Goal: Use online tool/utility: Utilize a website feature to perform a specific function

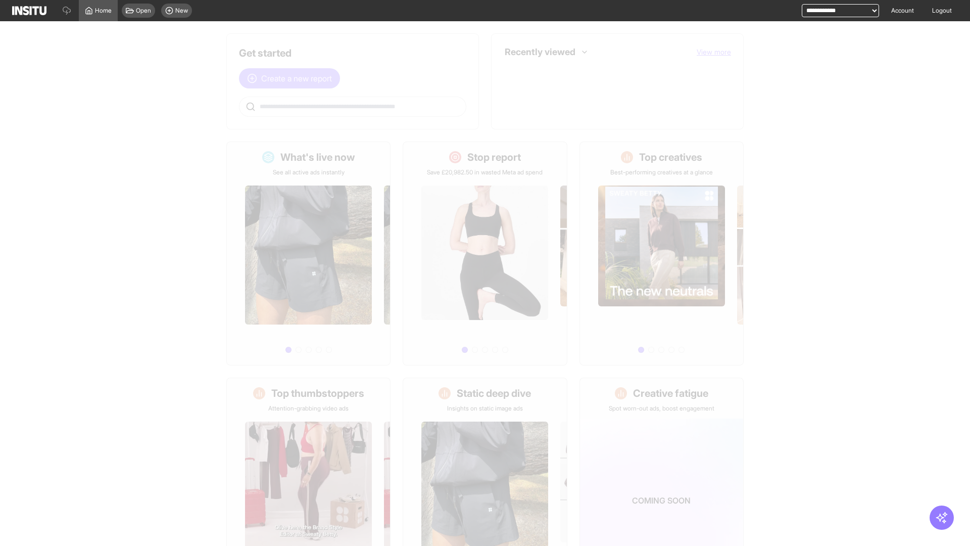
click at [292, 78] on span "Create a new report" at bounding box center [296, 78] width 71 height 12
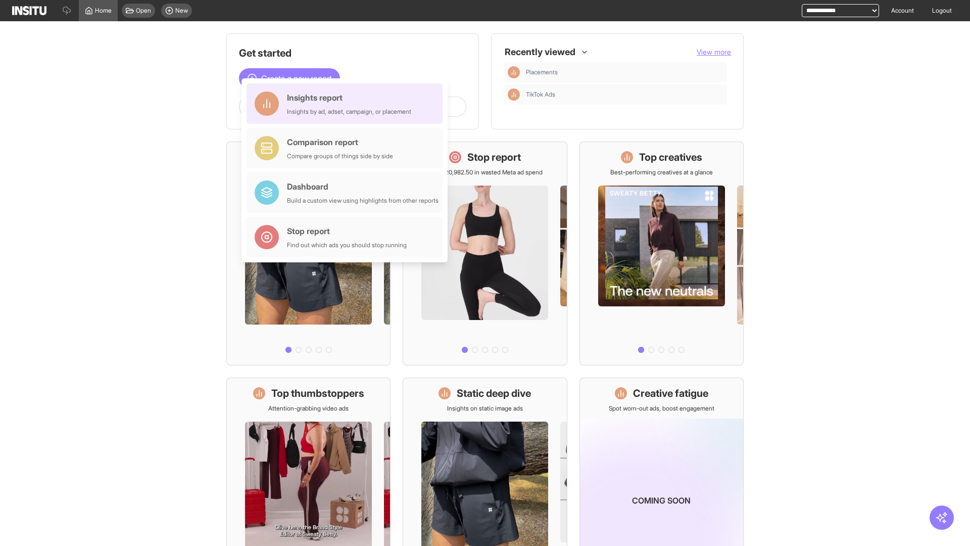
click at [347, 104] on div "Insights report Insights by ad, adset, campaign, or placement" at bounding box center [349, 103] width 124 height 24
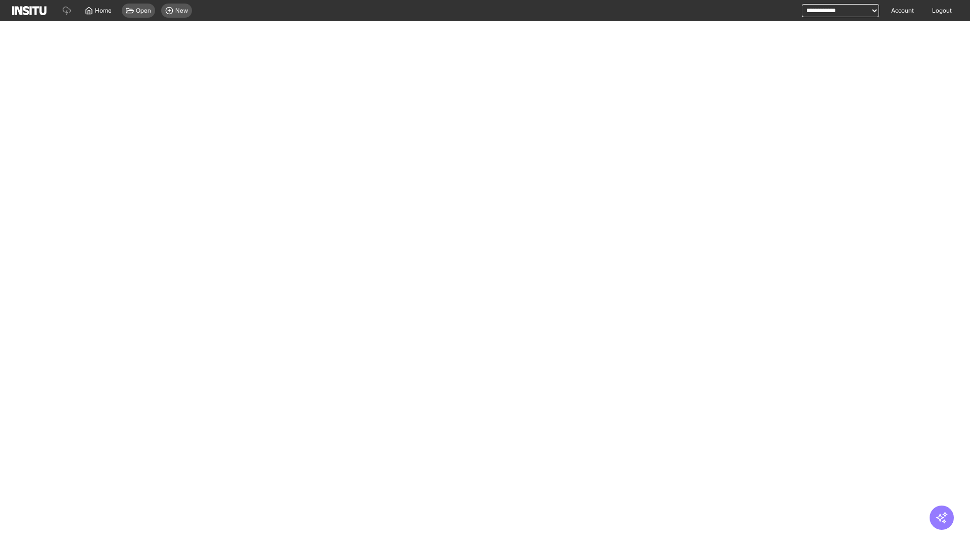
select select "**"
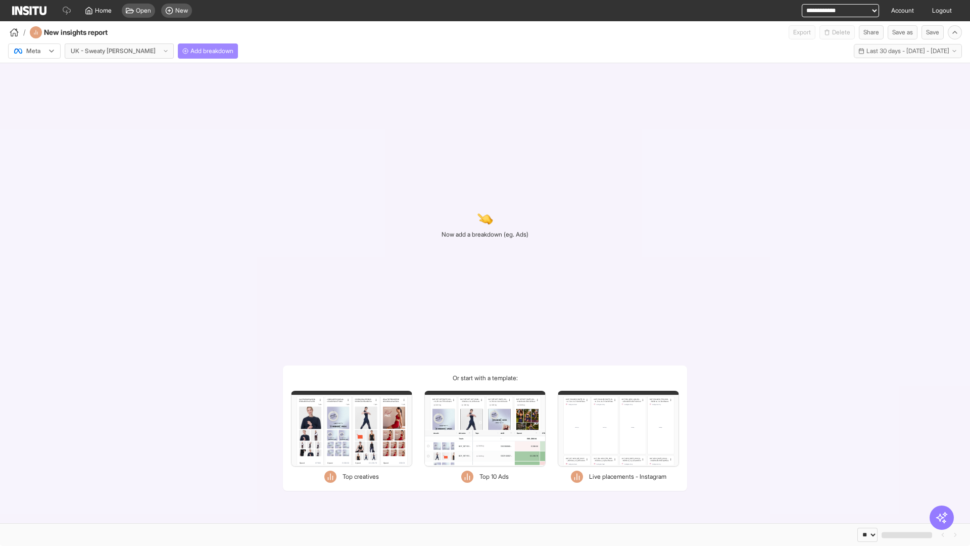
click at [191, 51] on span "Add breakdown" at bounding box center [212, 51] width 43 height 8
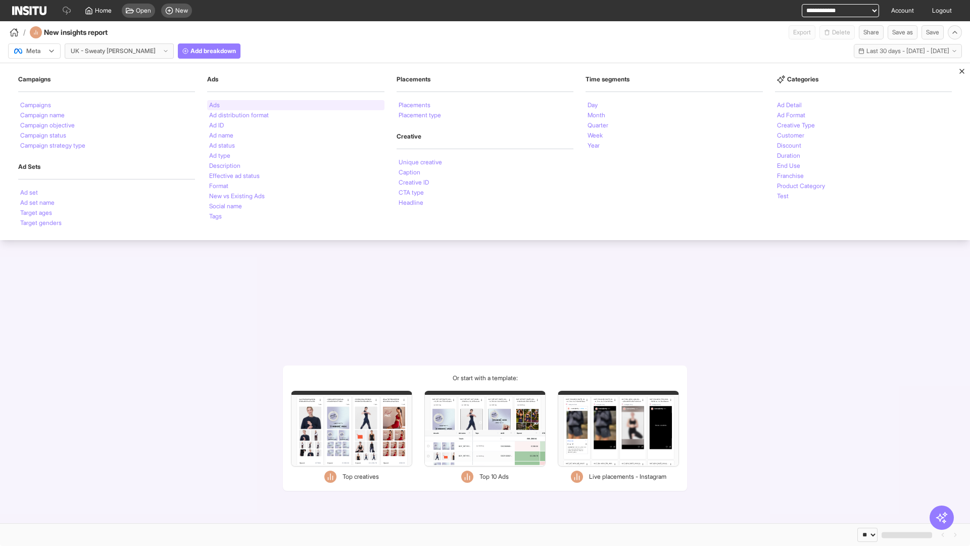
click at [214, 105] on li "Ads" at bounding box center [214, 105] width 11 height 6
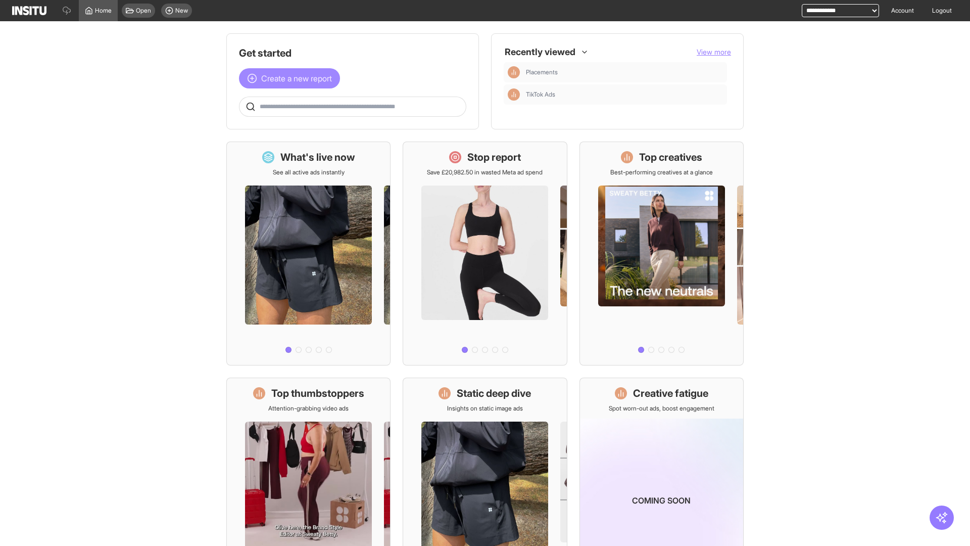
click at [292, 78] on span "Create a new report" at bounding box center [296, 78] width 71 height 12
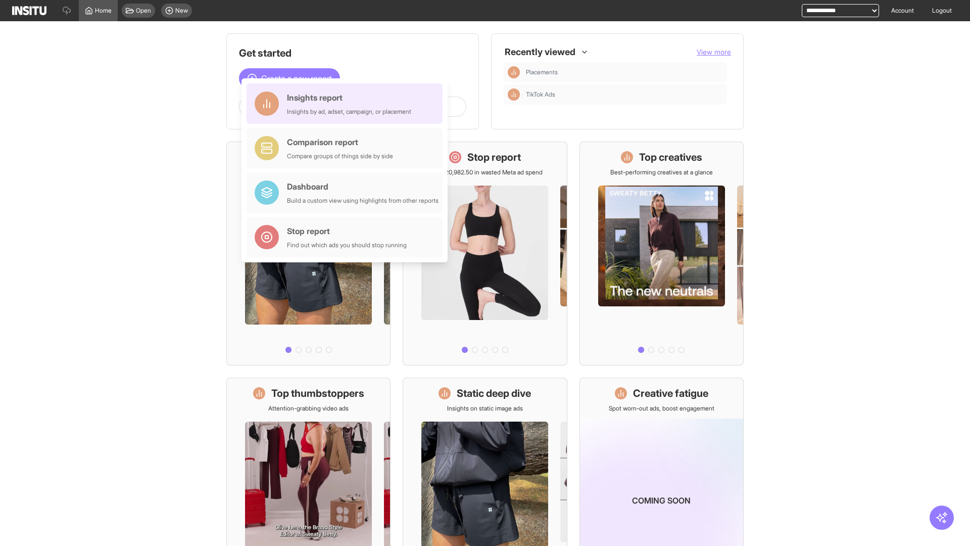
click at [347, 104] on div "Insights report Insights by ad, adset, campaign, or placement" at bounding box center [349, 103] width 124 height 24
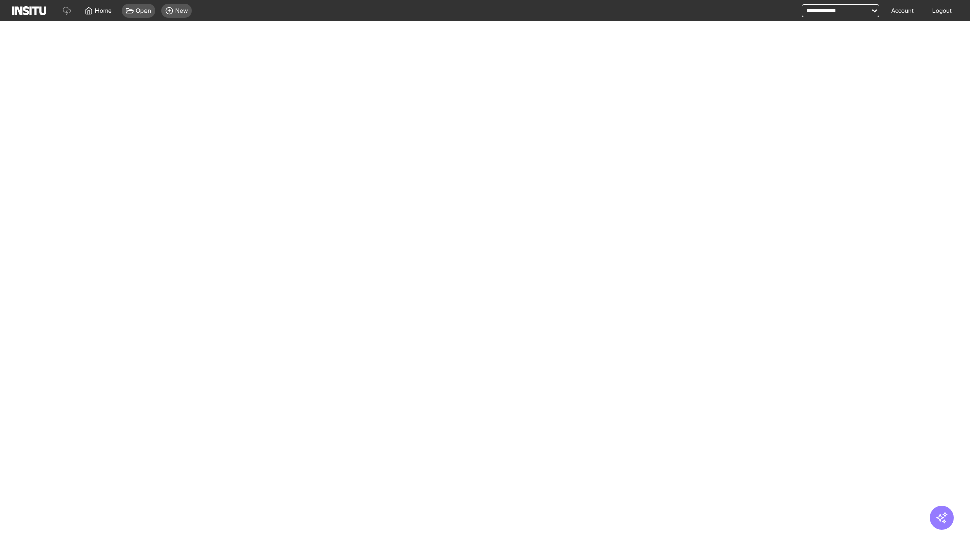
select select "**"
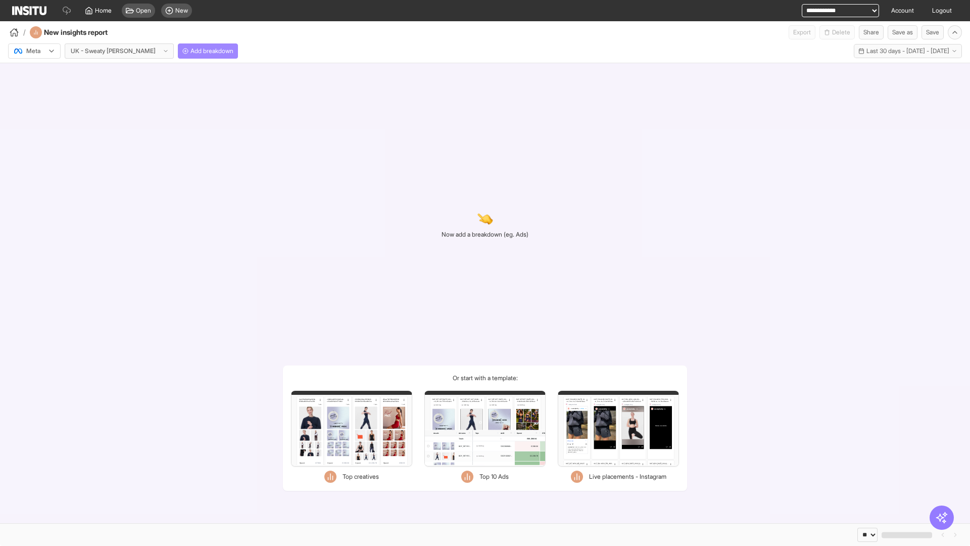
click at [191, 51] on span "Add breakdown" at bounding box center [212, 51] width 43 height 8
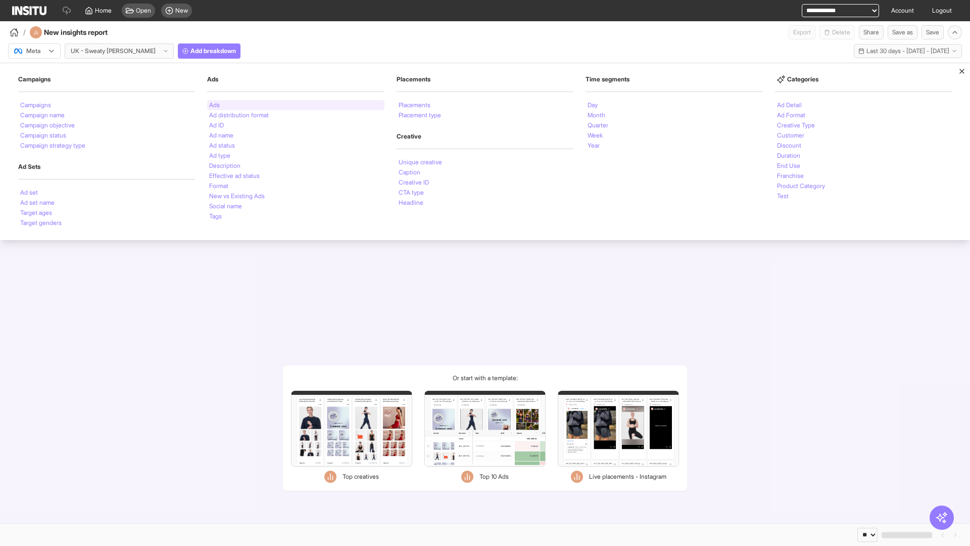
click at [214, 105] on li "Ads" at bounding box center [214, 105] width 11 height 6
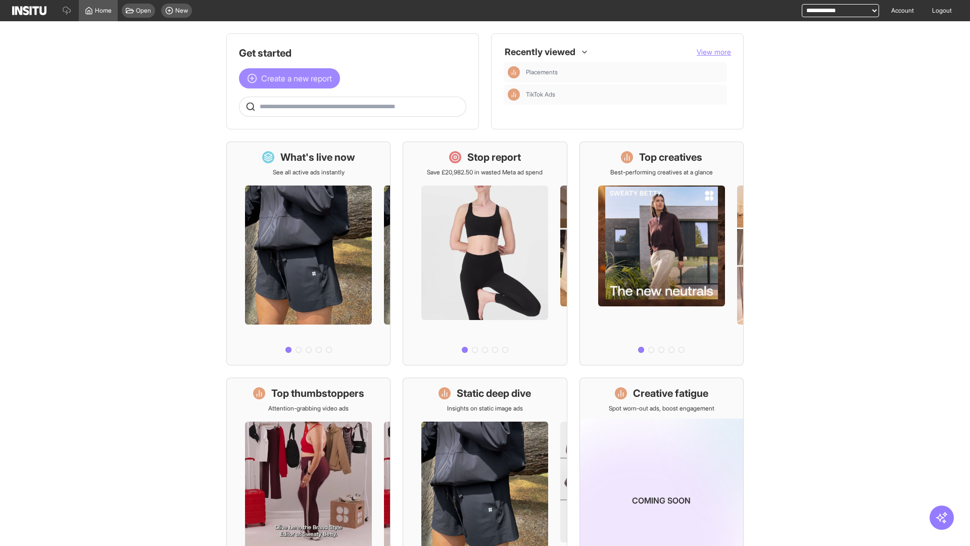
click at [292, 78] on span "Create a new report" at bounding box center [296, 78] width 71 height 12
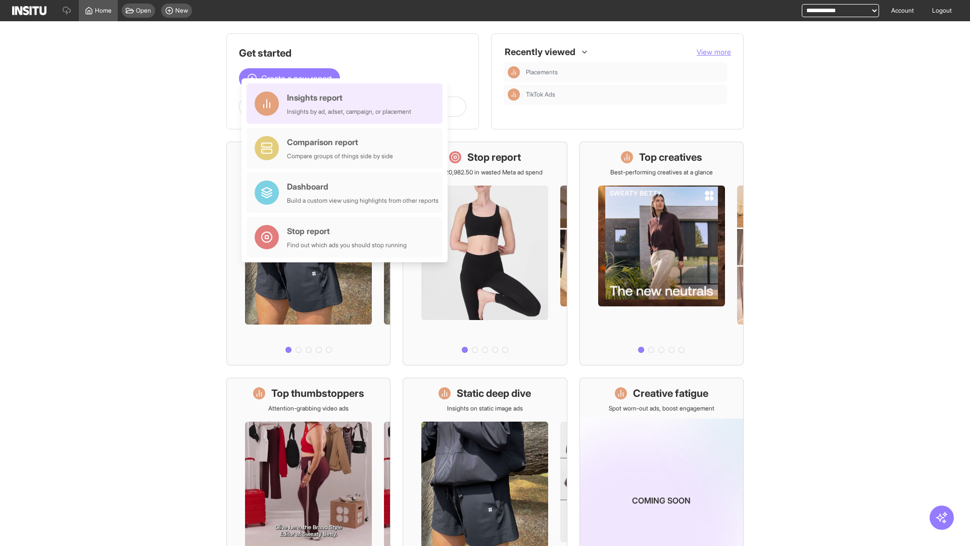
click at [347, 104] on div "Insights report Insights by ad, adset, campaign, or placement" at bounding box center [349, 103] width 124 height 24
